Goal: Transaction & Acquisition: Purchase product/service

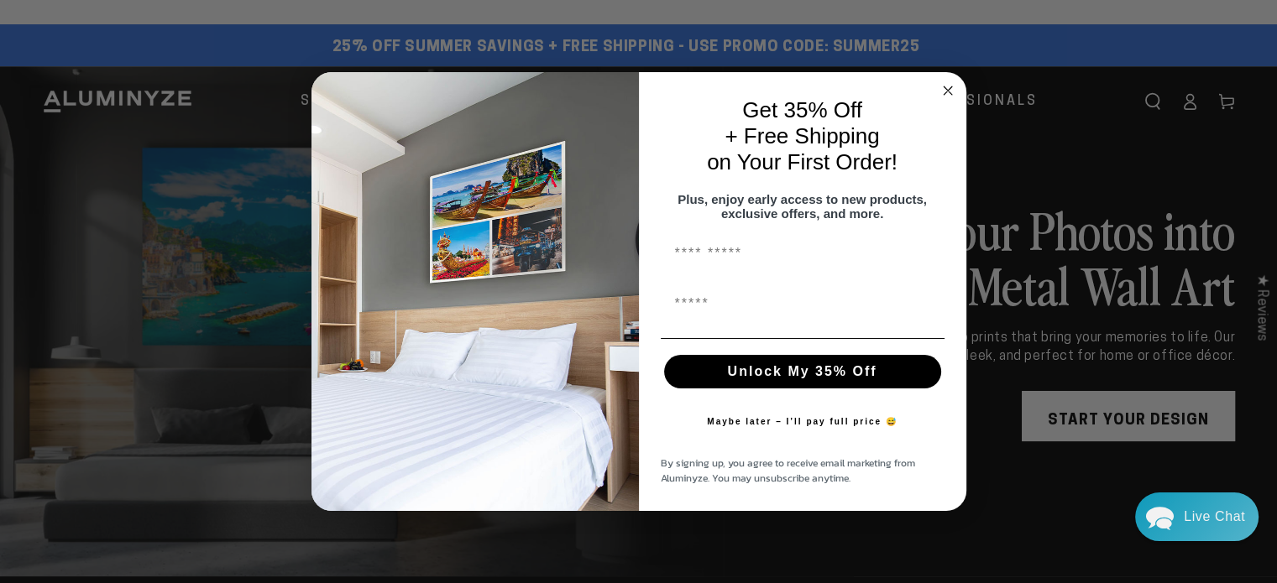
click at [941, 86] on circle "Close dialog" at bounding box center [947, 90] width 19 height 19
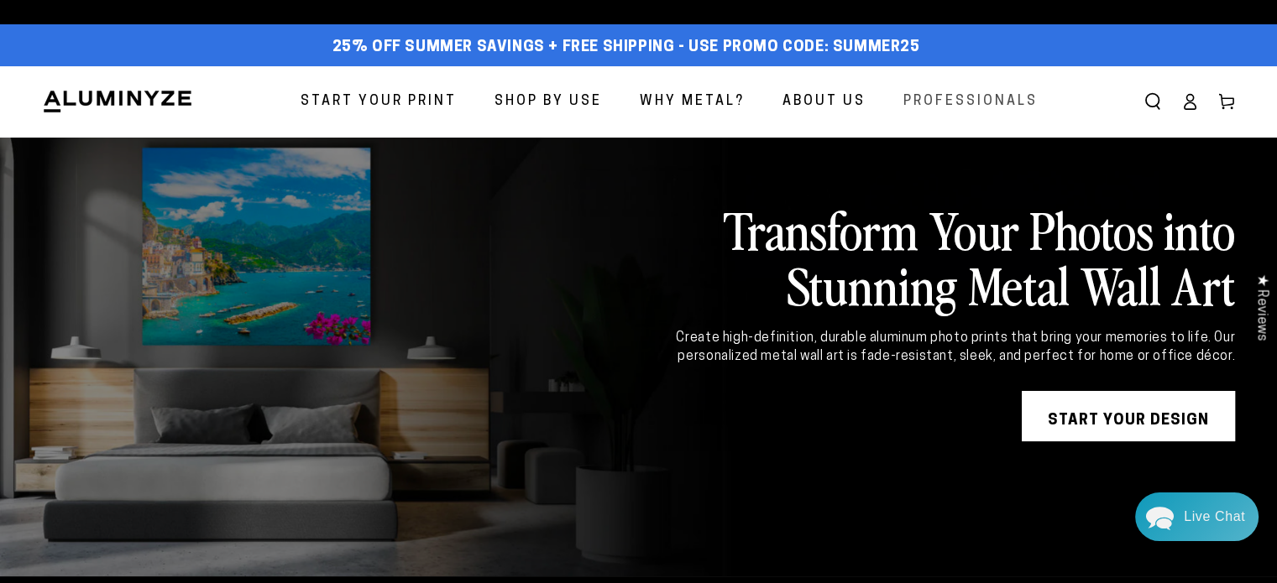
click at [923, 92] on span "Professionals" at bounding box center [970, 102] width 134 height 24
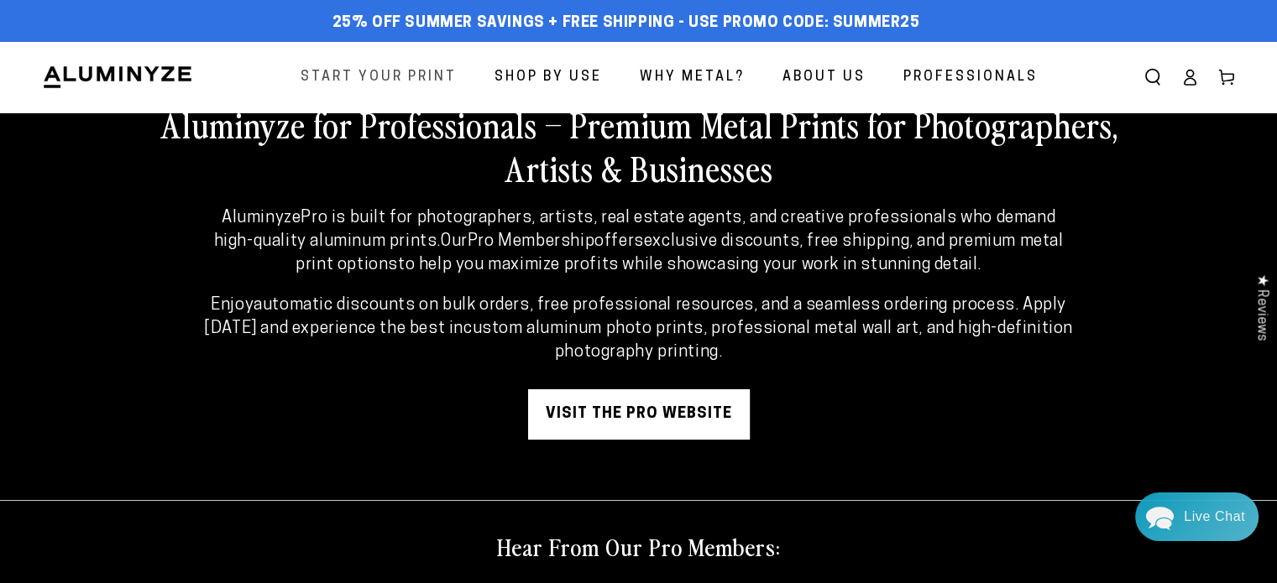
click at [447, 65] on span "Start Your Print" at bounding box center [379, 77] width 156 height 24
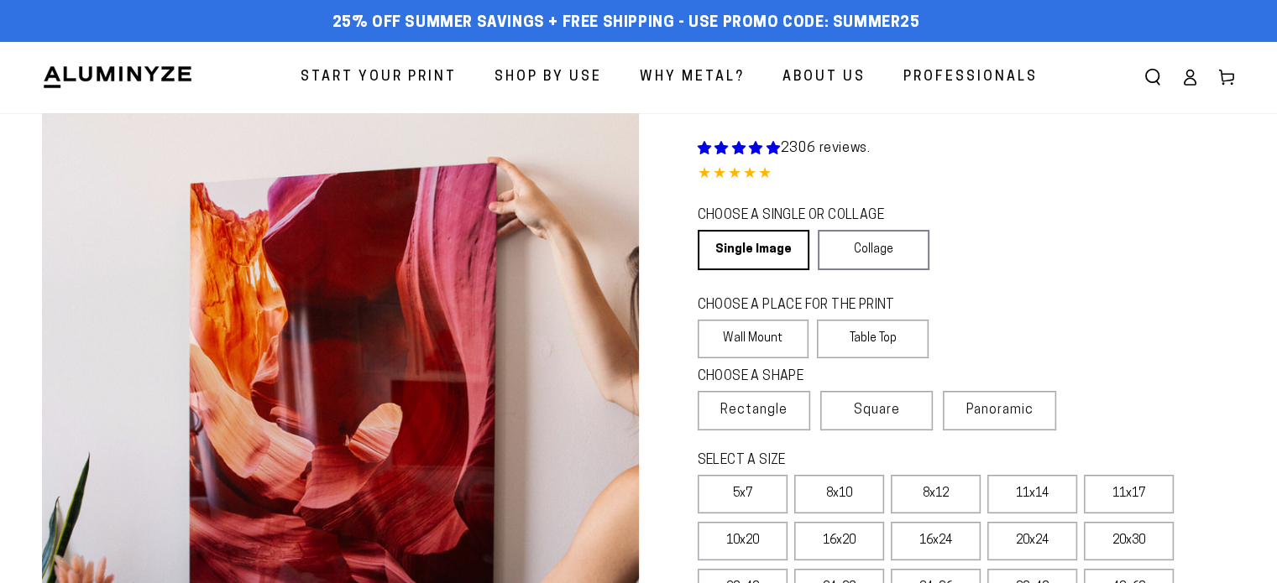
select select "**********"
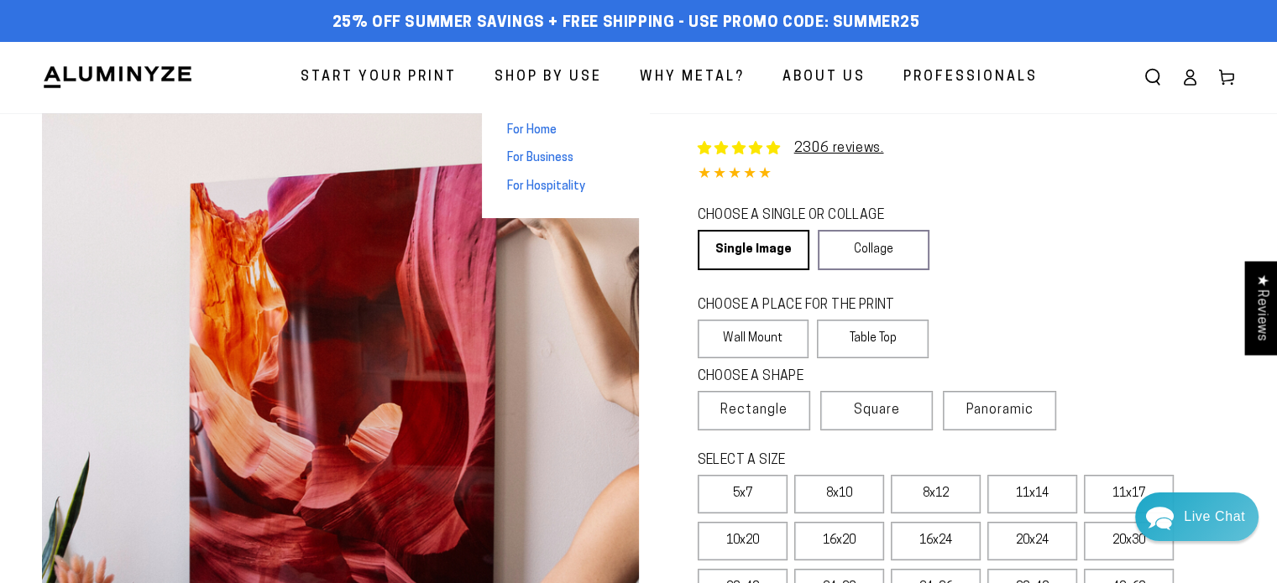
click at [544, 80] on span "Shop By Use" at bounding box center [547, 77] width 107 height 24
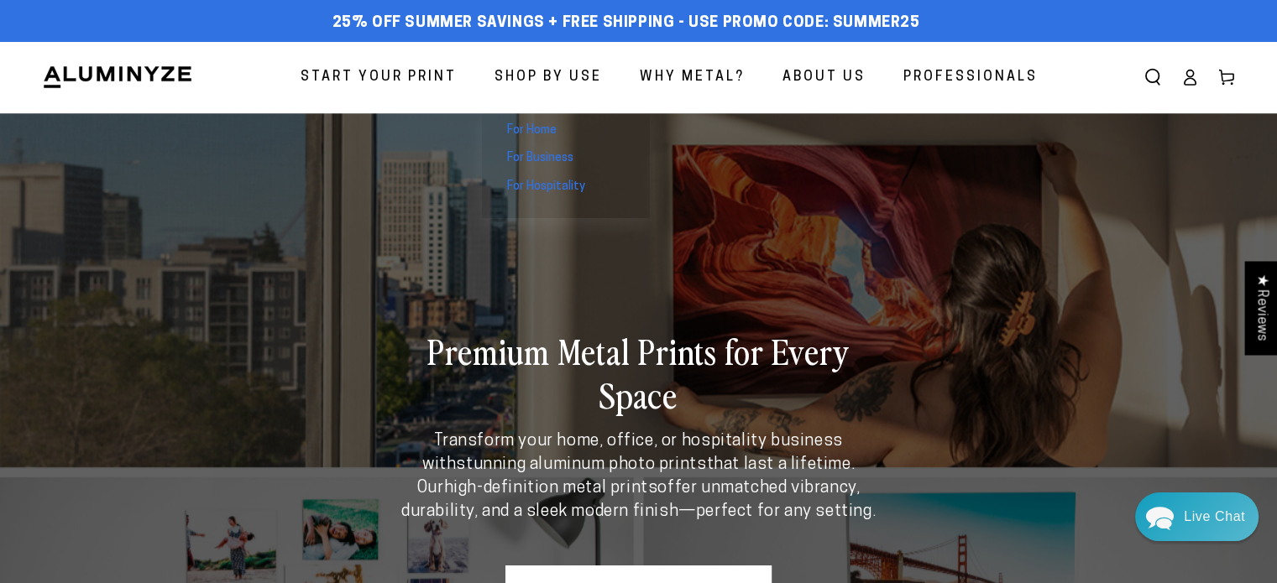
click at [541, 127] on span "For Home" at bounding box center [532, 131] width 50 height 17
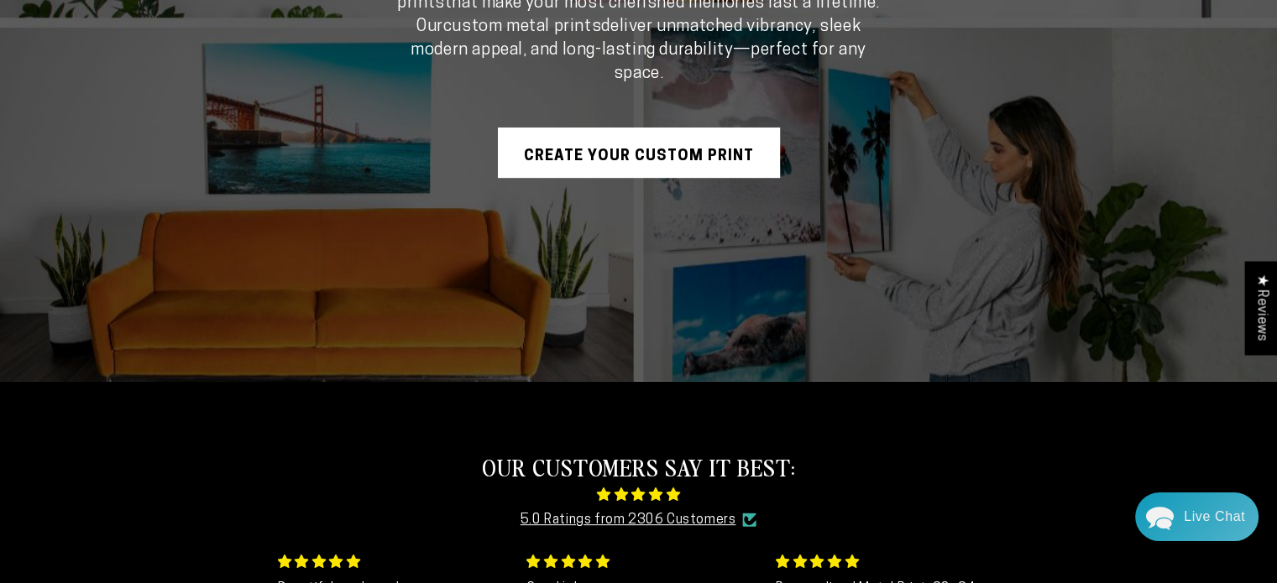
scroll to position [452, 0]
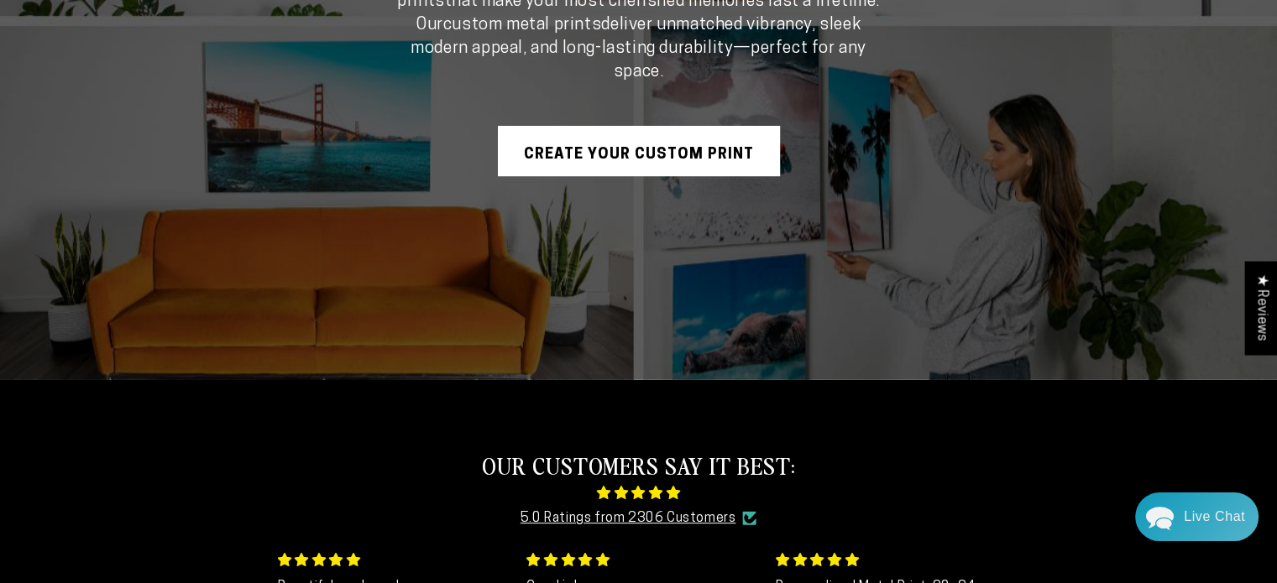
click at [554, 149] on link "Create Your Custom Print" at bounding box center [639, 151] width 282 height 50
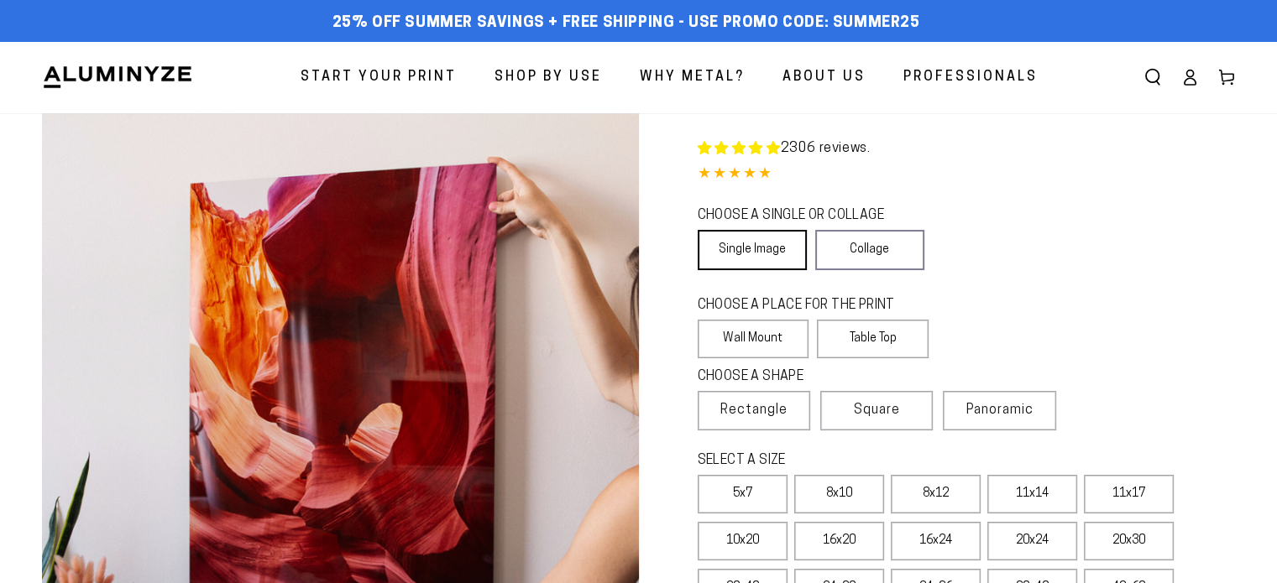
select select "**********"
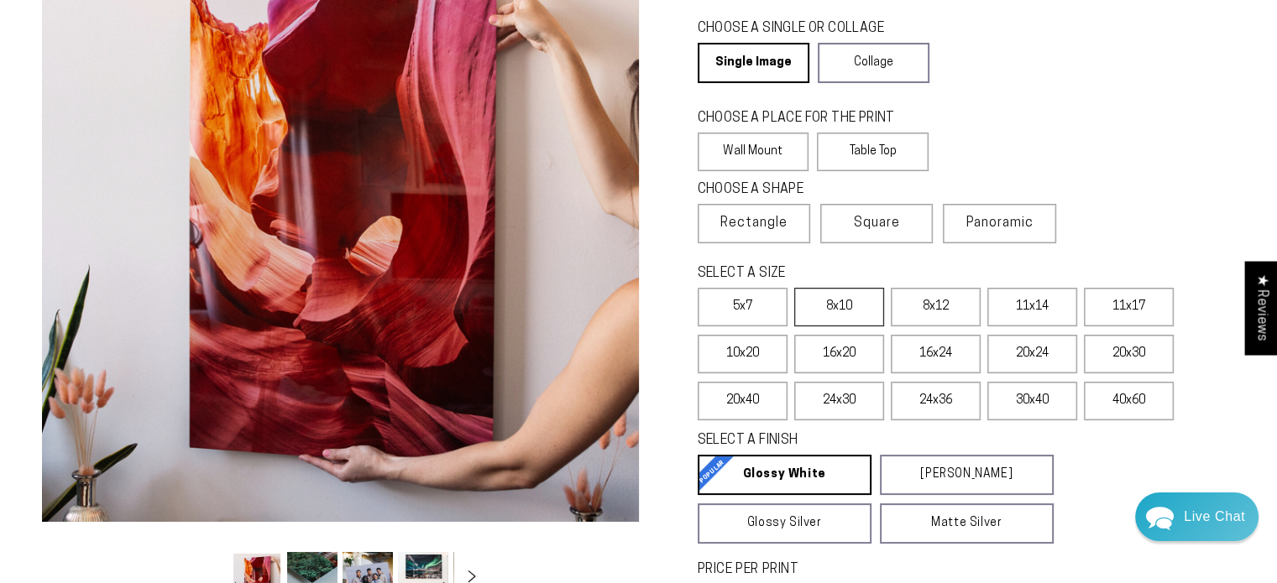
scroll to position [185, 0]
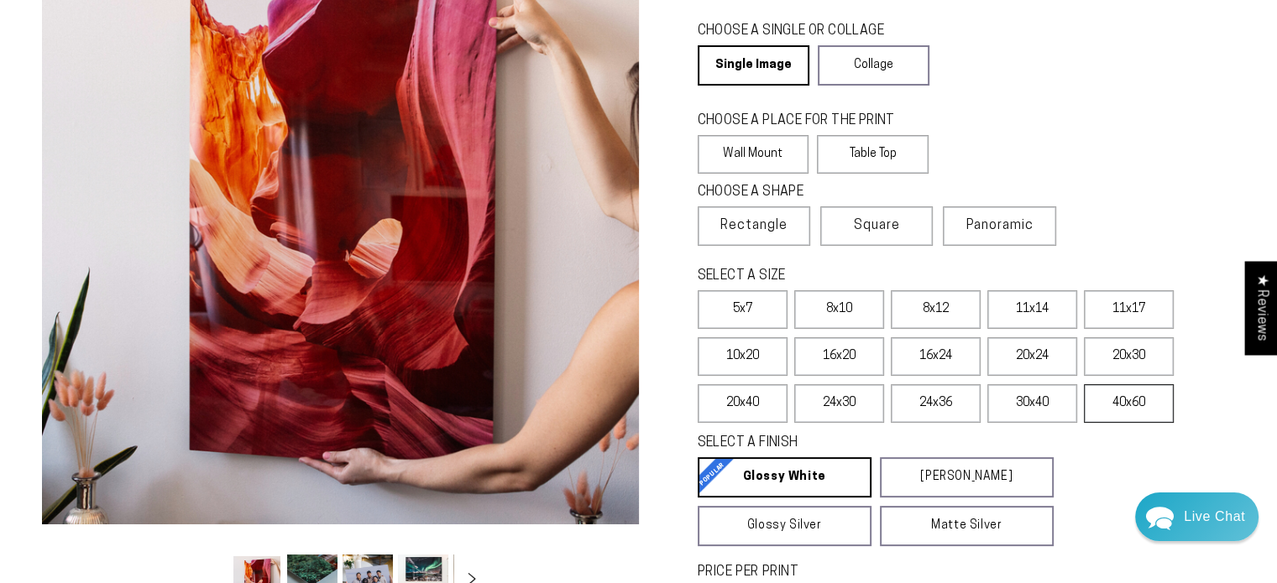
click at [1145, 404] on label "40x60" at bounding box center [1129, 403] width 90 height 39
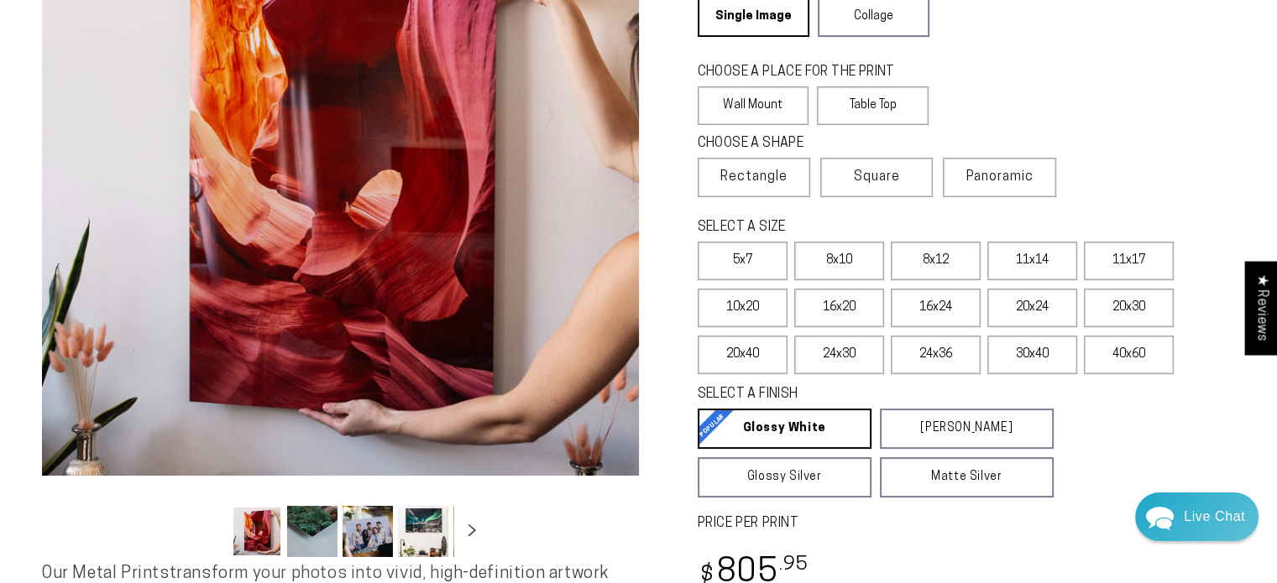
scroll to position [223, 0]
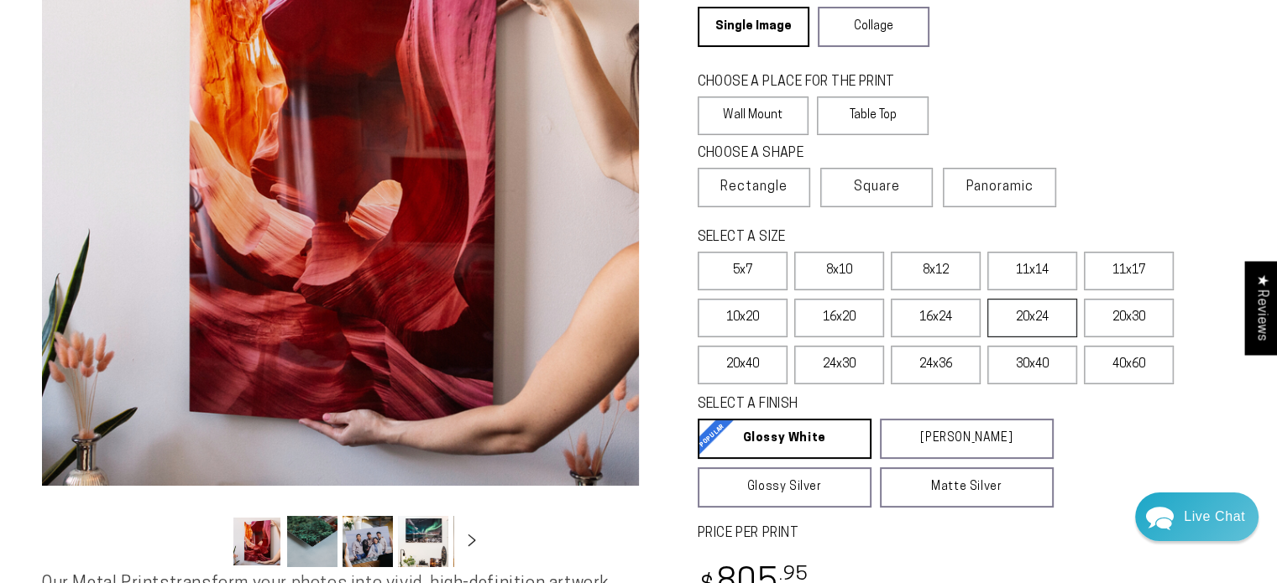
click at [1011, 311] on label "20x24" at bounding box center [1032, 318] width 90 height 39
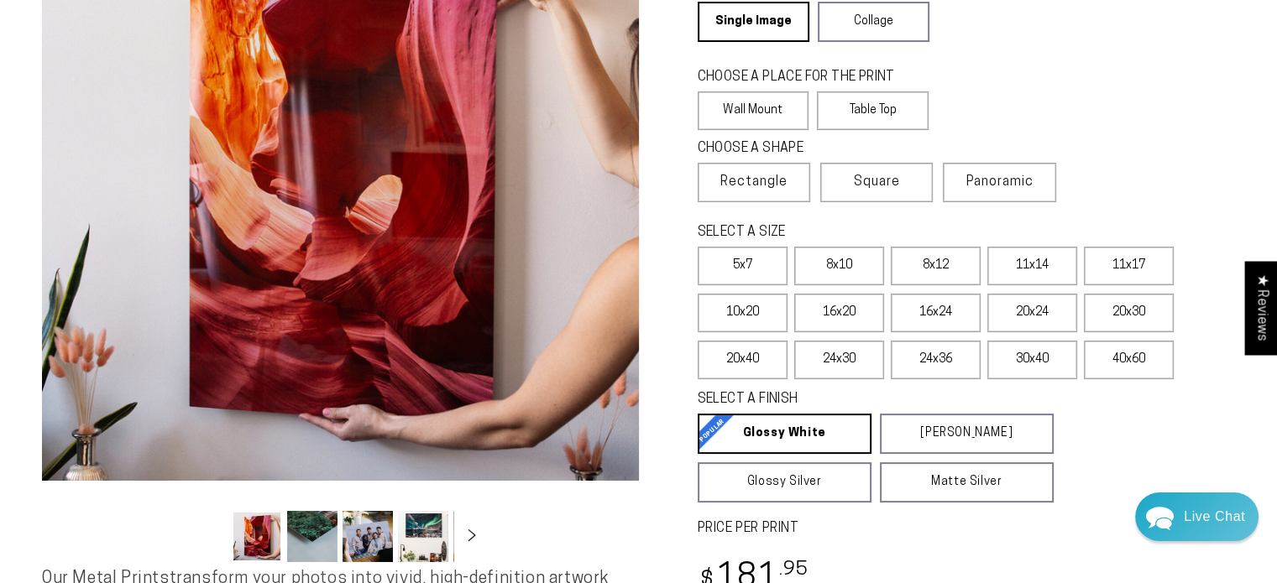
scroll to position [228, 0]
click at [933, 307] on label "16x24" at bounding box center [936, 313] width 90 height 39
click at [845, 309] on label "16x20" at bounding box center [839, 313] width 90 height 39
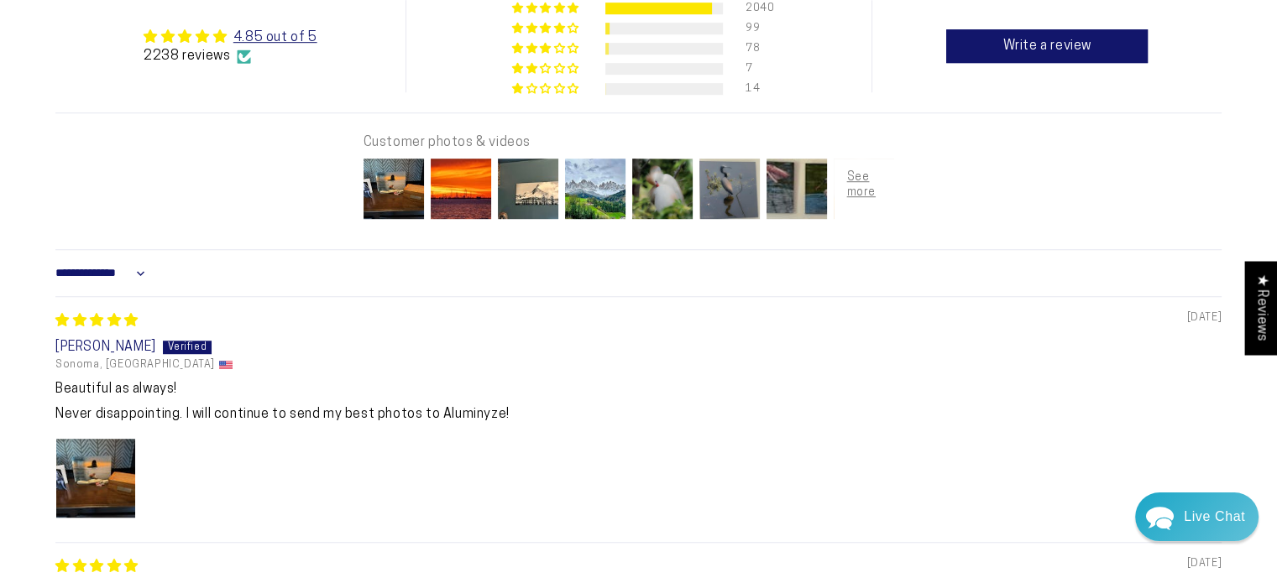
scroll to position [1247, 0]
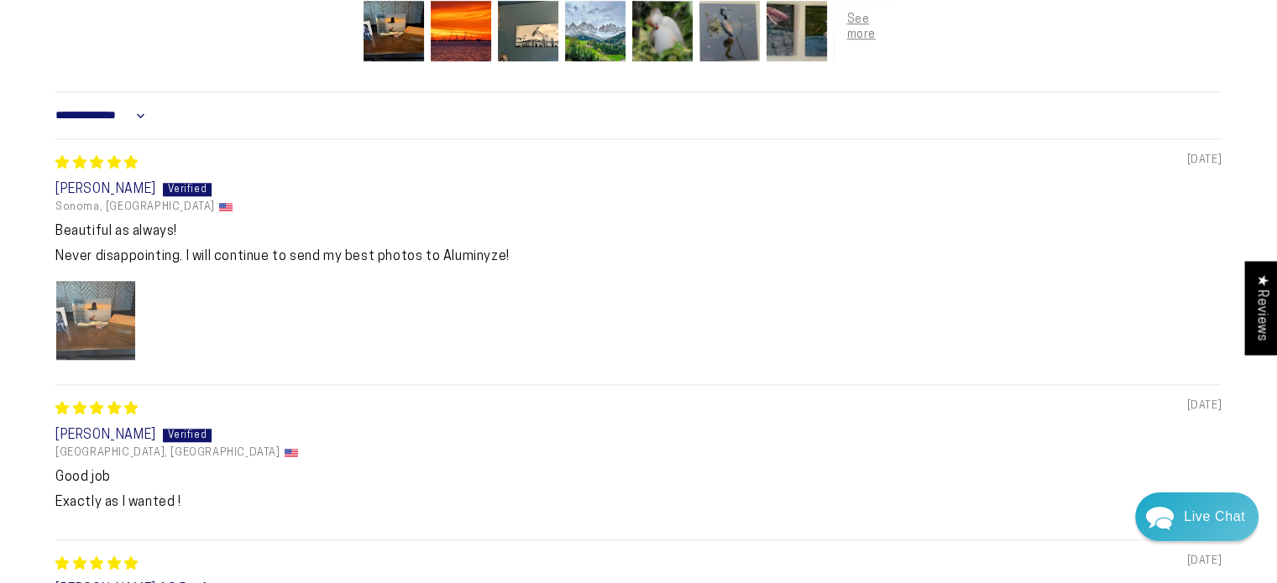
click at [97, 296] on img "Link to user picture 1" at bounding box center [95, 320] width 79 height 79
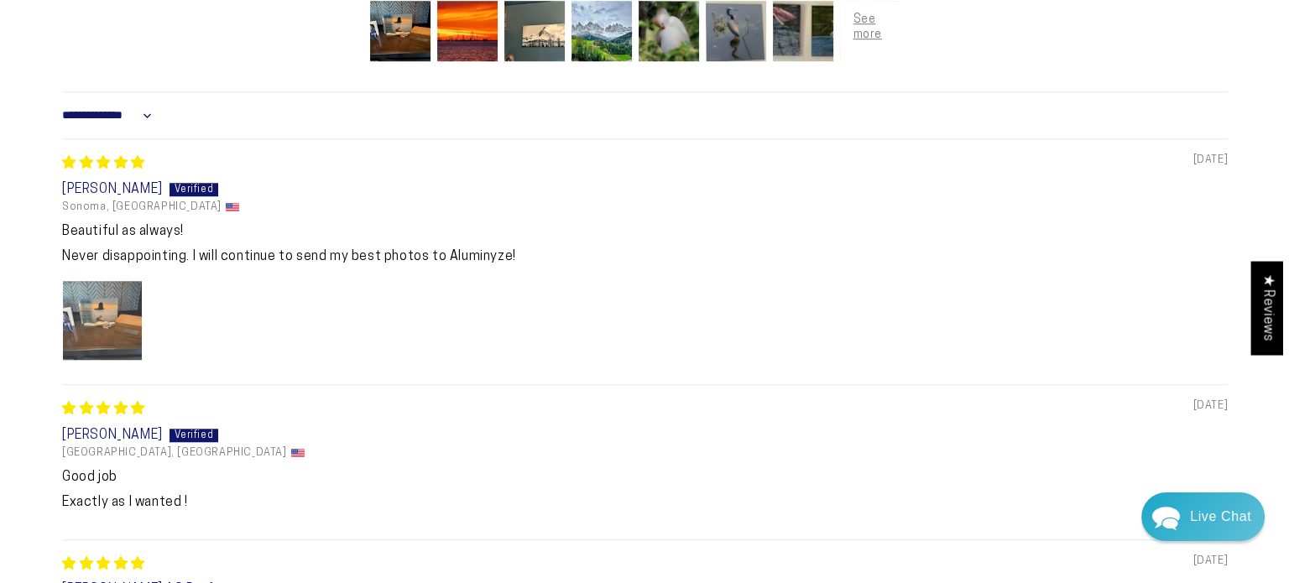
scroll to position [0, 0]
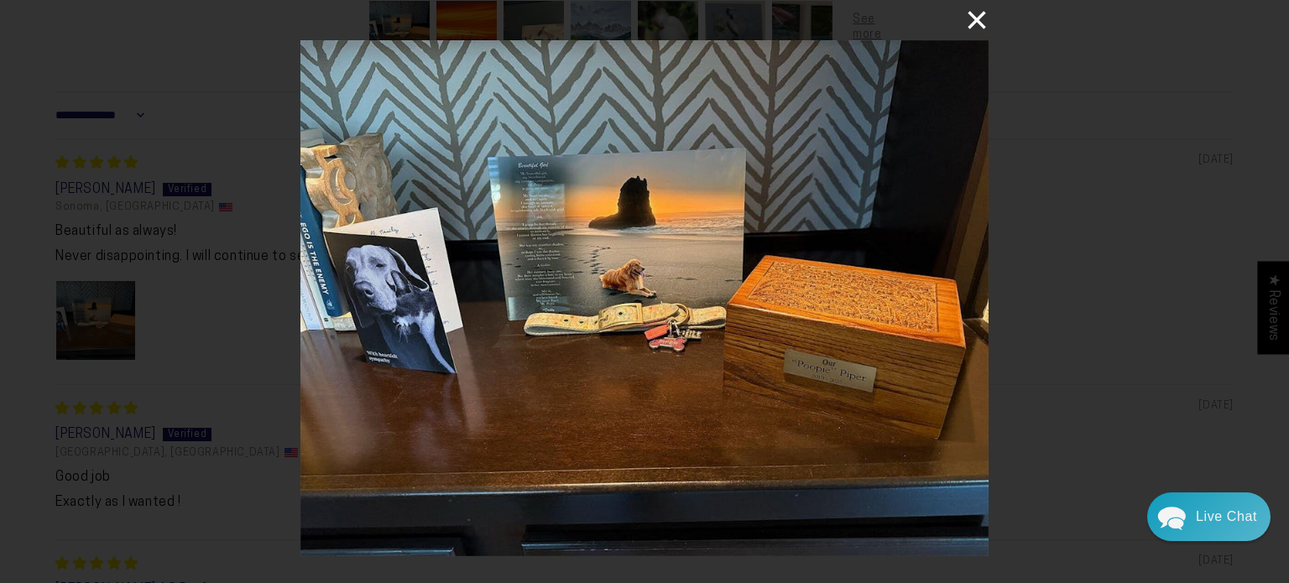
click at [984, 11] on button "×" at bounding box center [969, 20] width 40 height 40
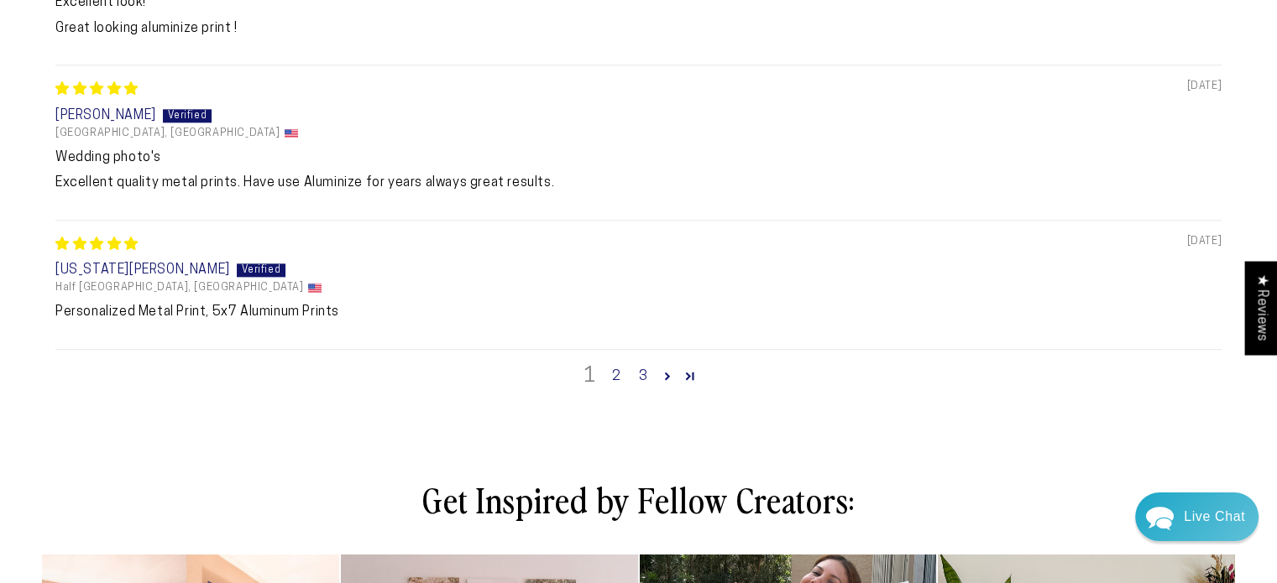
scroll to position [2184, 0]
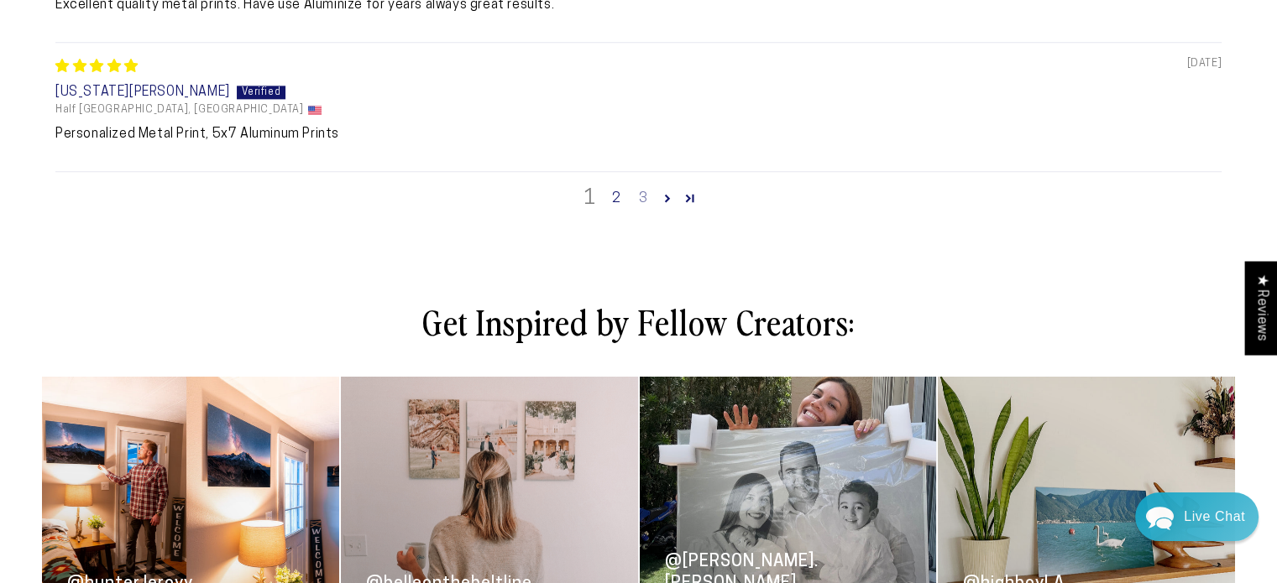
click at [638, 207] on link "3" at bounding box center [643, 199] width 27 height 20
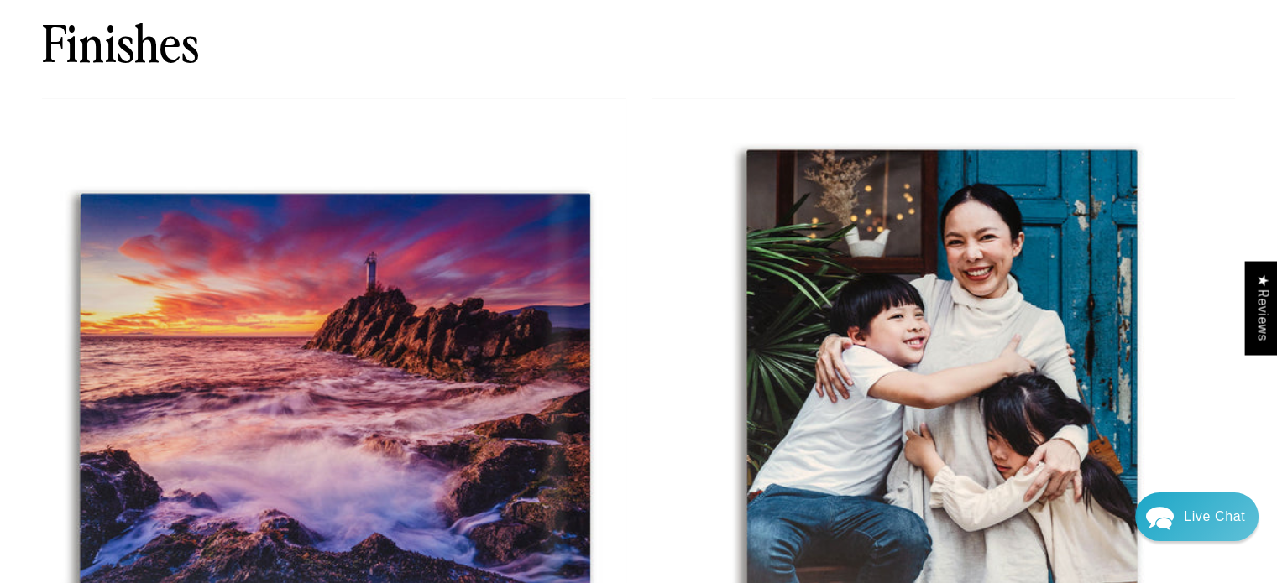
scroll to position [3385, 0]
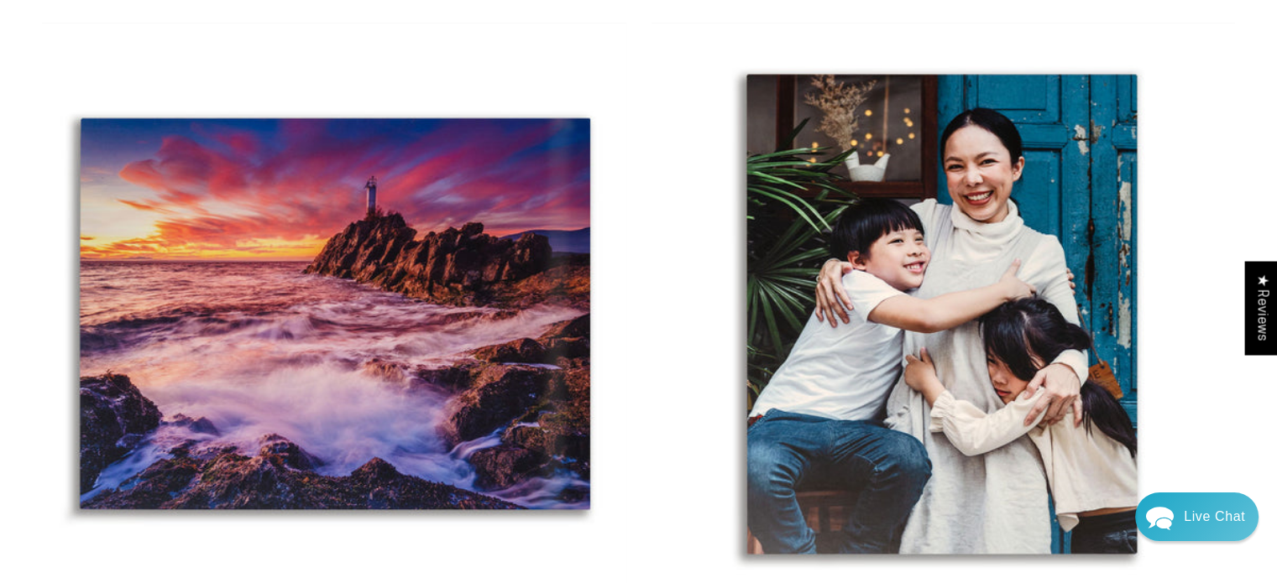
click at [472, 234] on img at bounding box center [334, 316] width 584 height 584
